Goal: Task Accomplishment & Management: Use online tool/utility

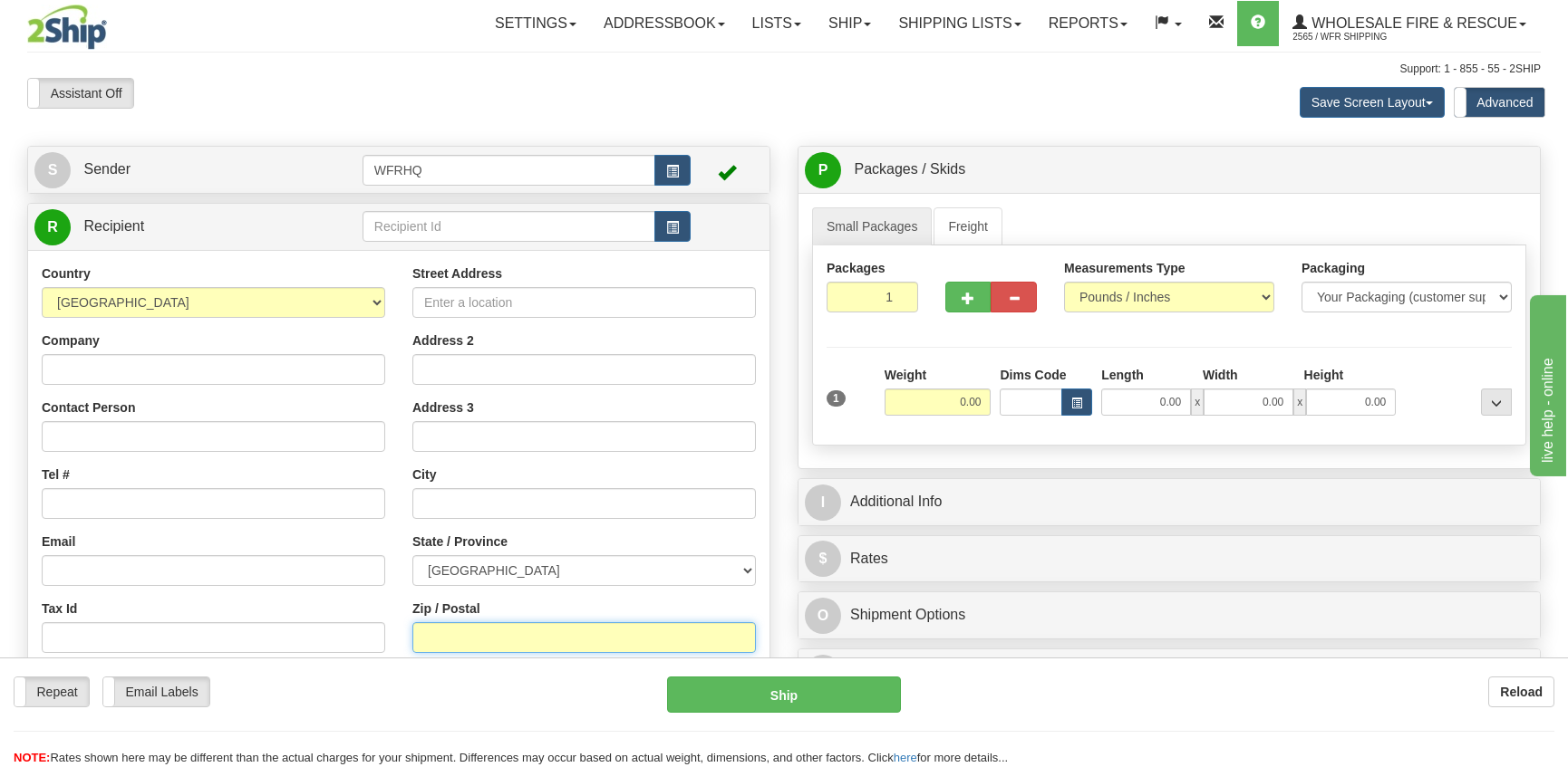
click at [459, 651] on input "Zip / Postal" at bounding box center [584, 638] width 344 height 31
type input "E4T 3H4"
type input "SAINT-[PERSON_NAME]"
select select "NB"
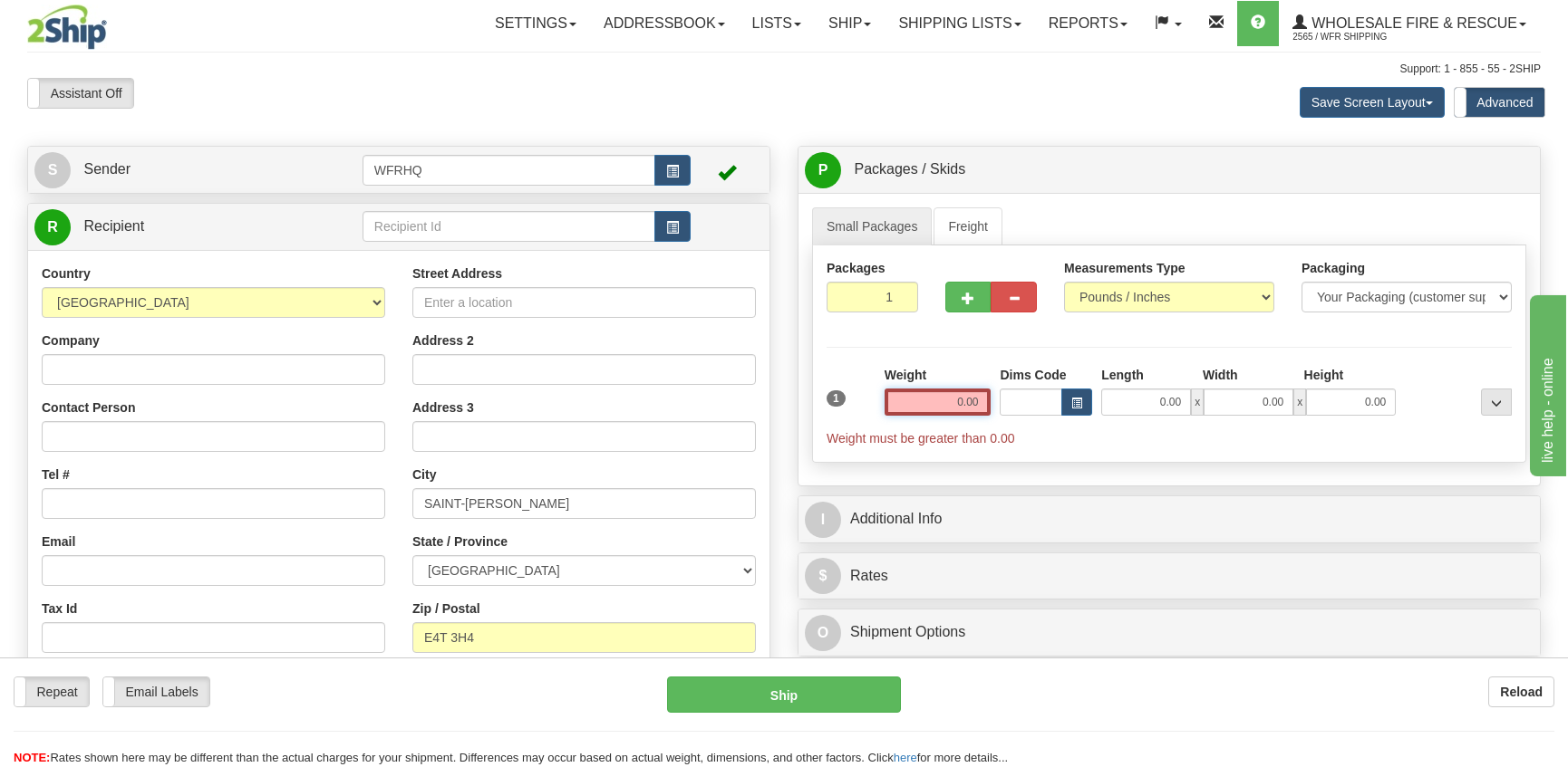
click at [980, 406] on input "0.00" at bounding box center [938, 402] width 107 height 27
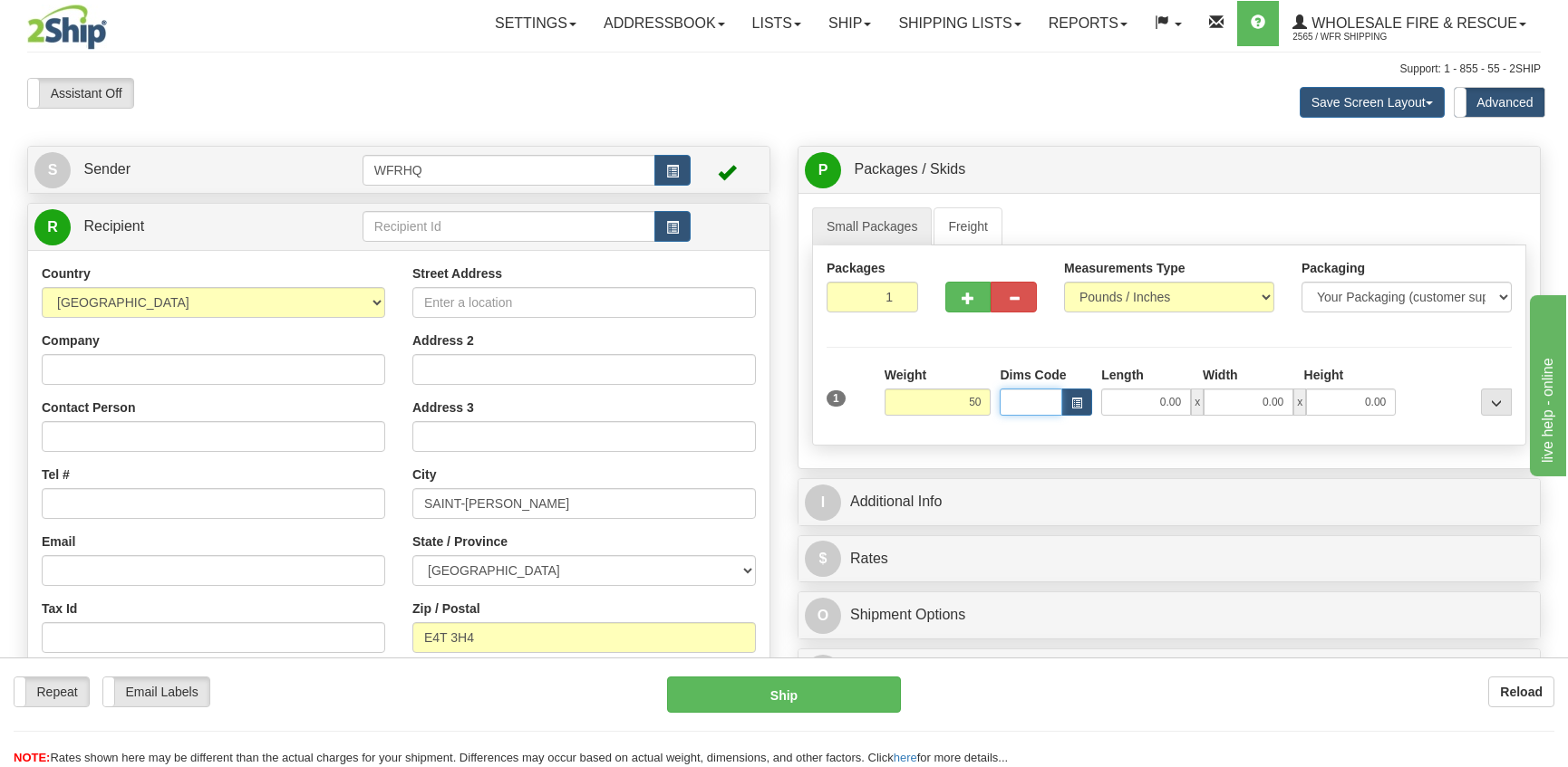
type input "50.00"
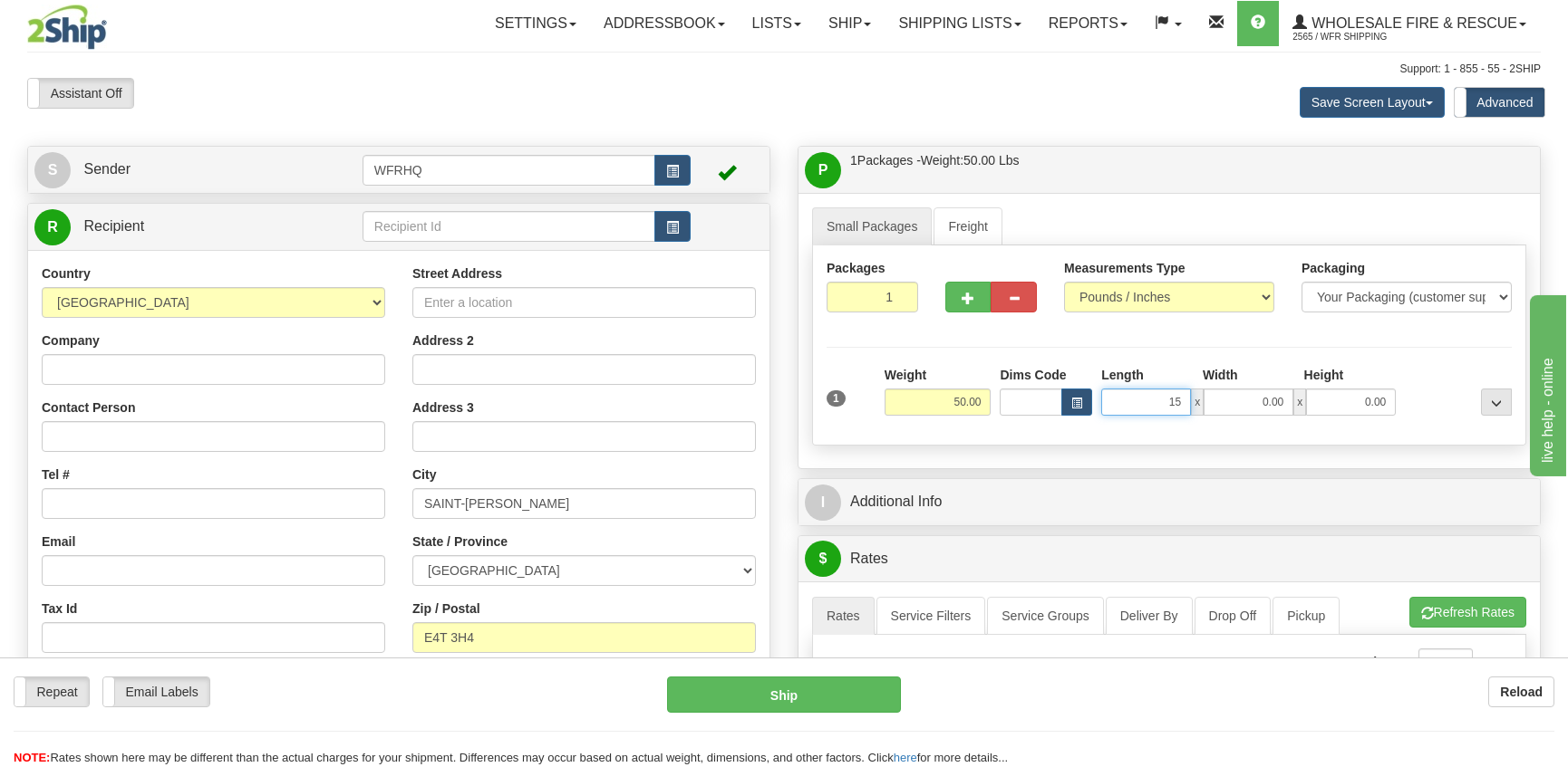
type input "15.00"
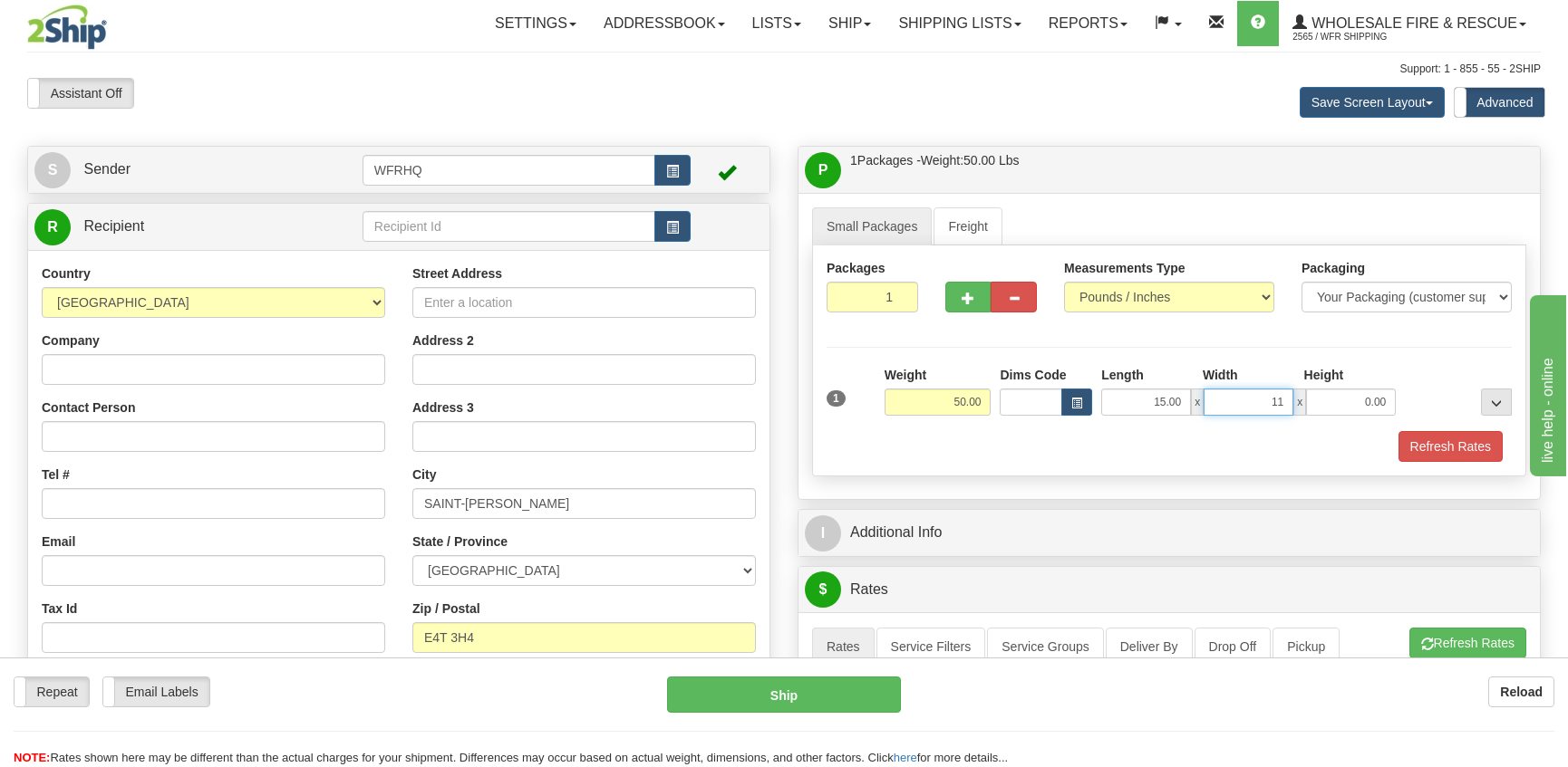
type input "11.00"
type input "9.00"
click at [968, 293] on span "button" at bounding box center [968, 298] width 13 height 12
radio input "true"
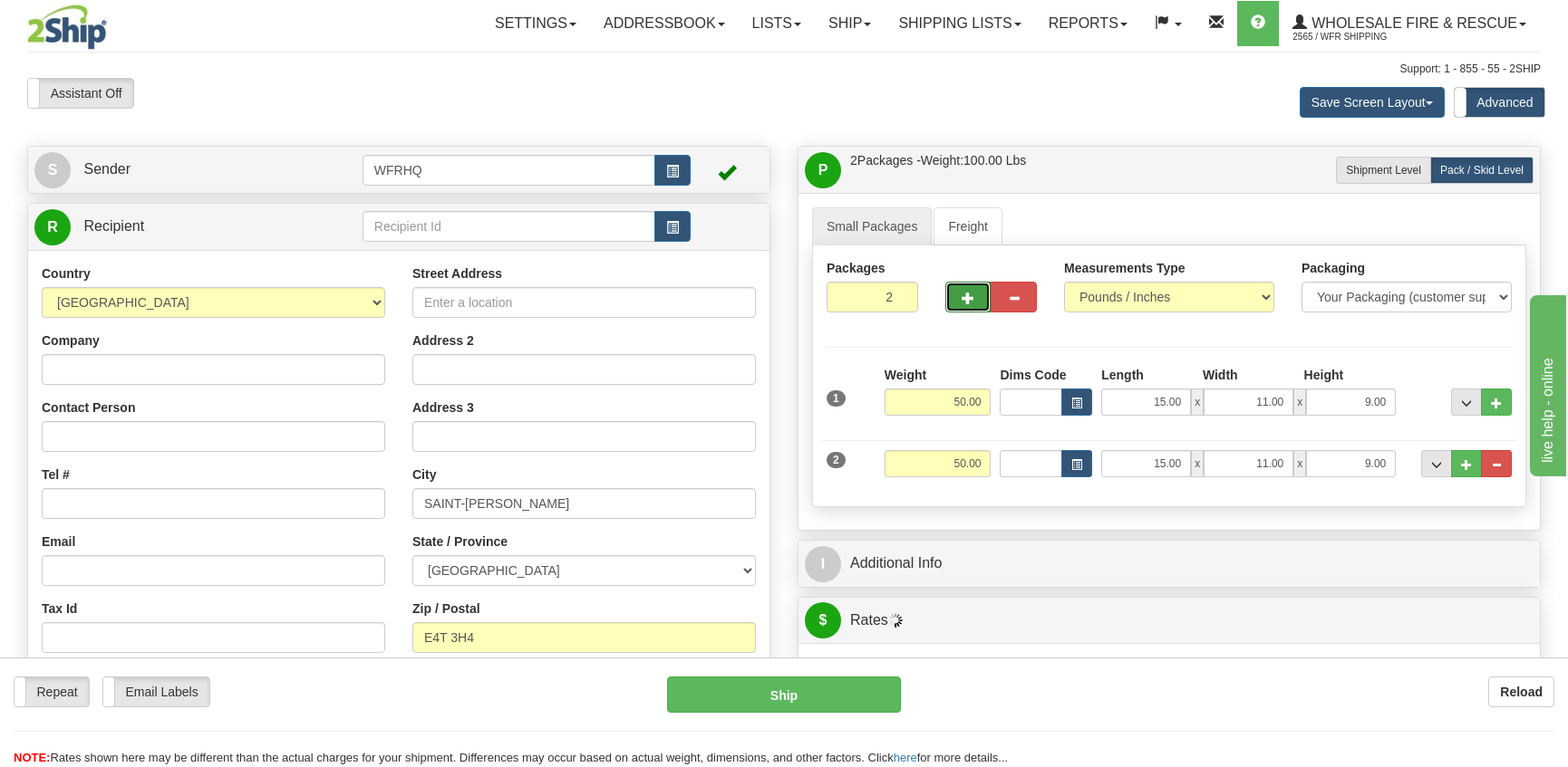
click at [967, 294] on span "button" at bounding box center [968, 298] width 13 height 12
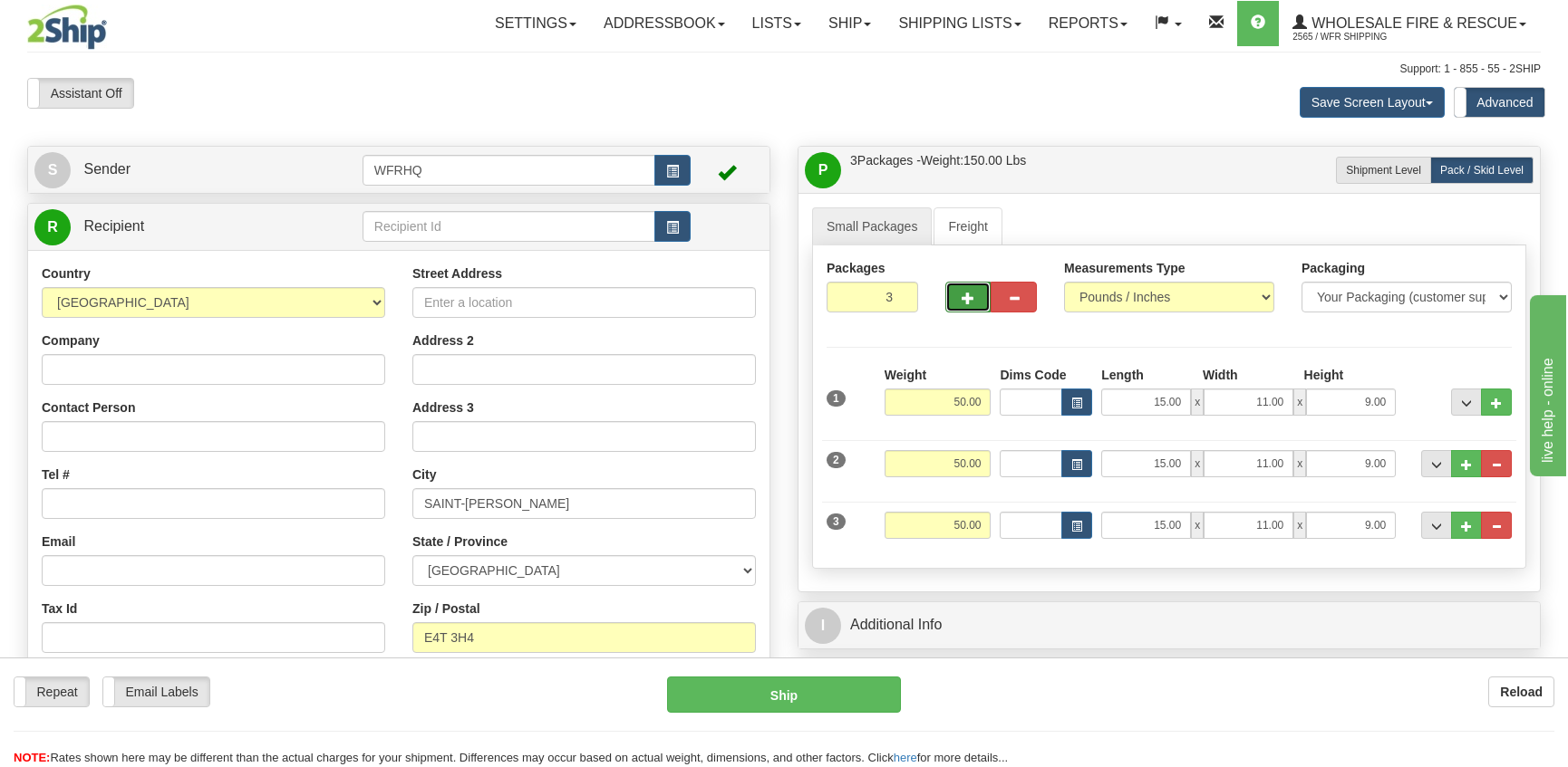
click at [967, 294] on span "button" at bounding box center [968, 298] width 13 height 12
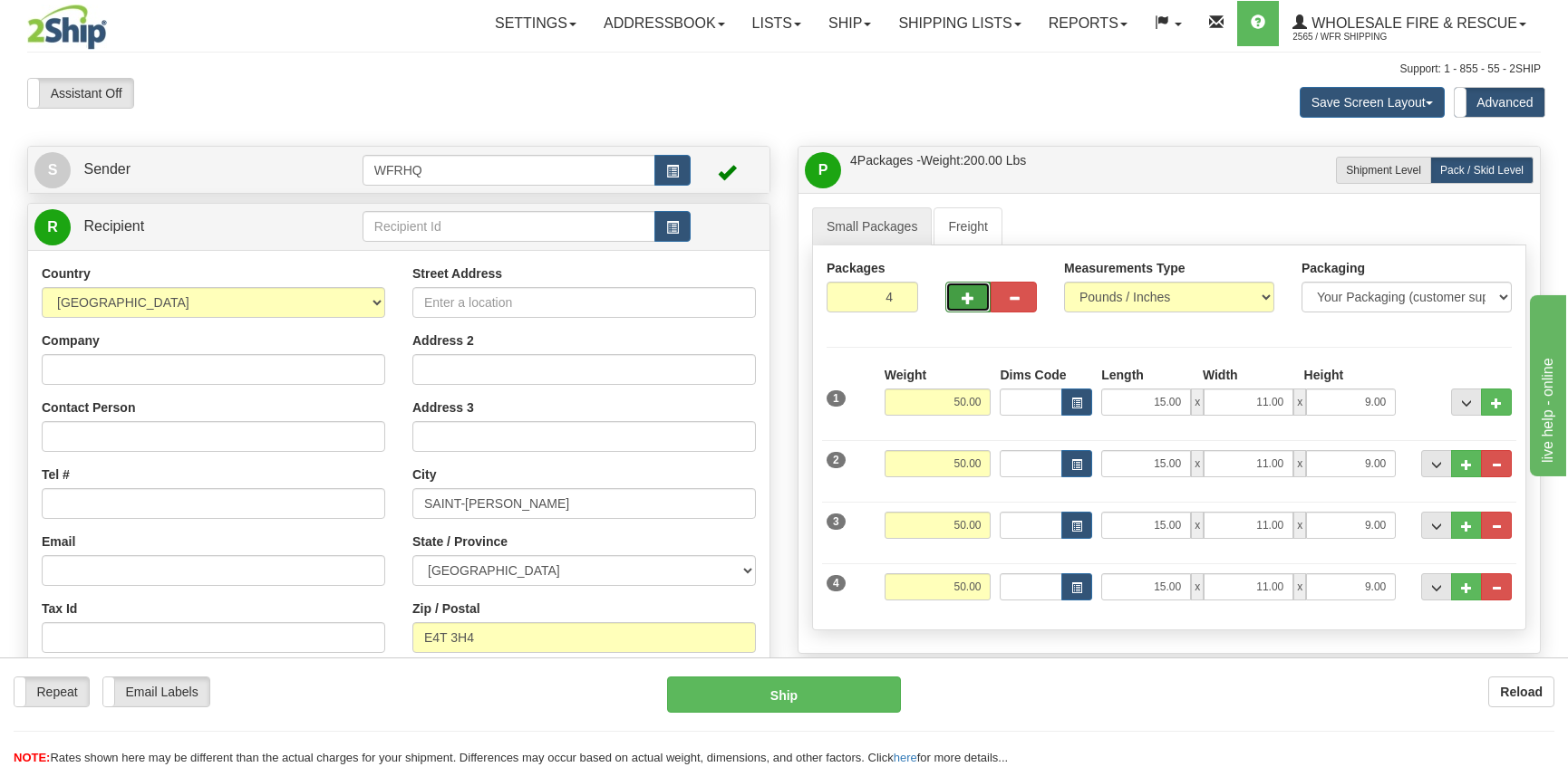
click at [967, 294] on span "button" at bounding box center [968, 298] width 13 height 12
type input "5"
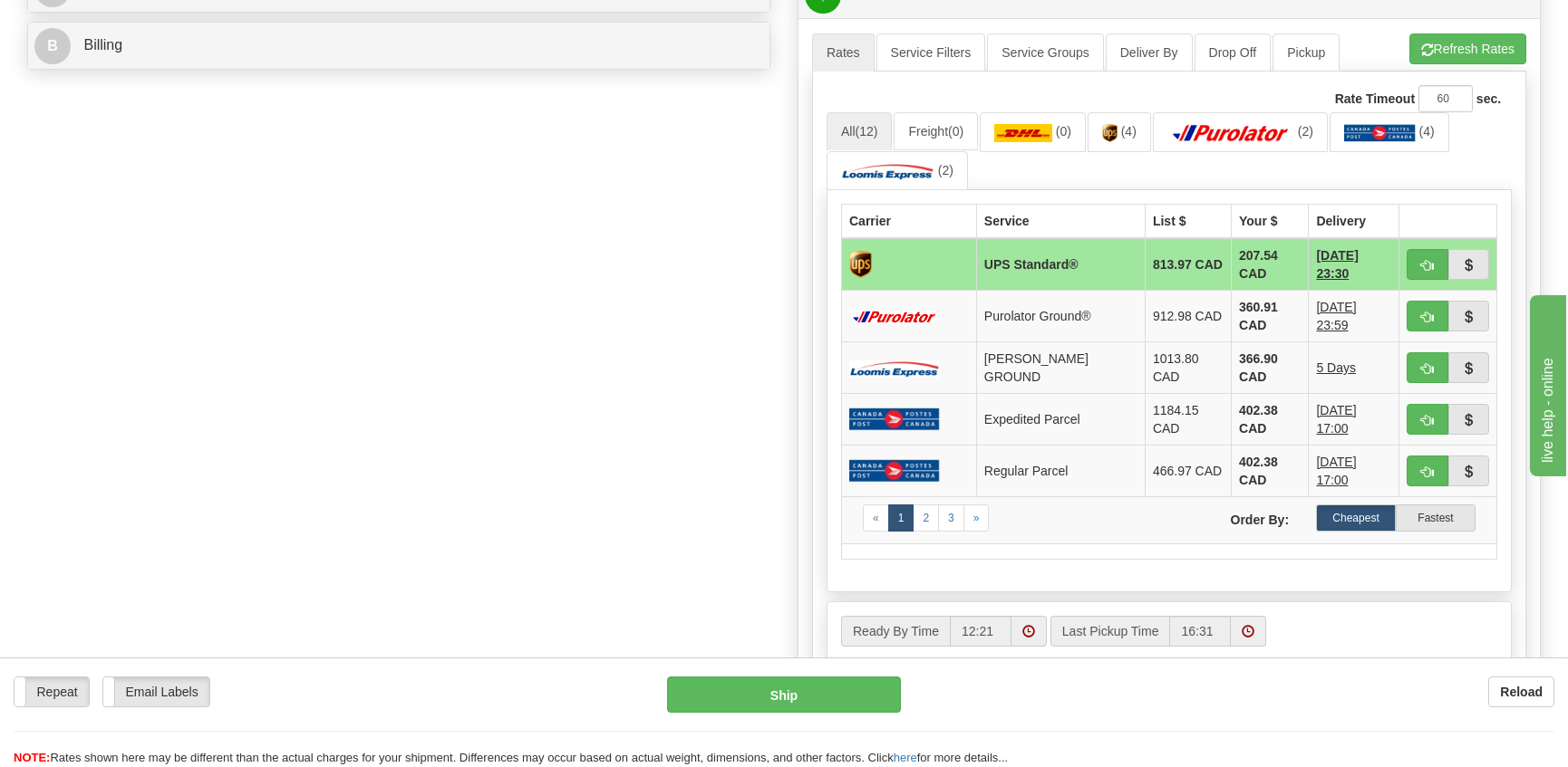
scroll to position [815, 0]
